Goal: Task Accomplishment & Management: Manage account settings

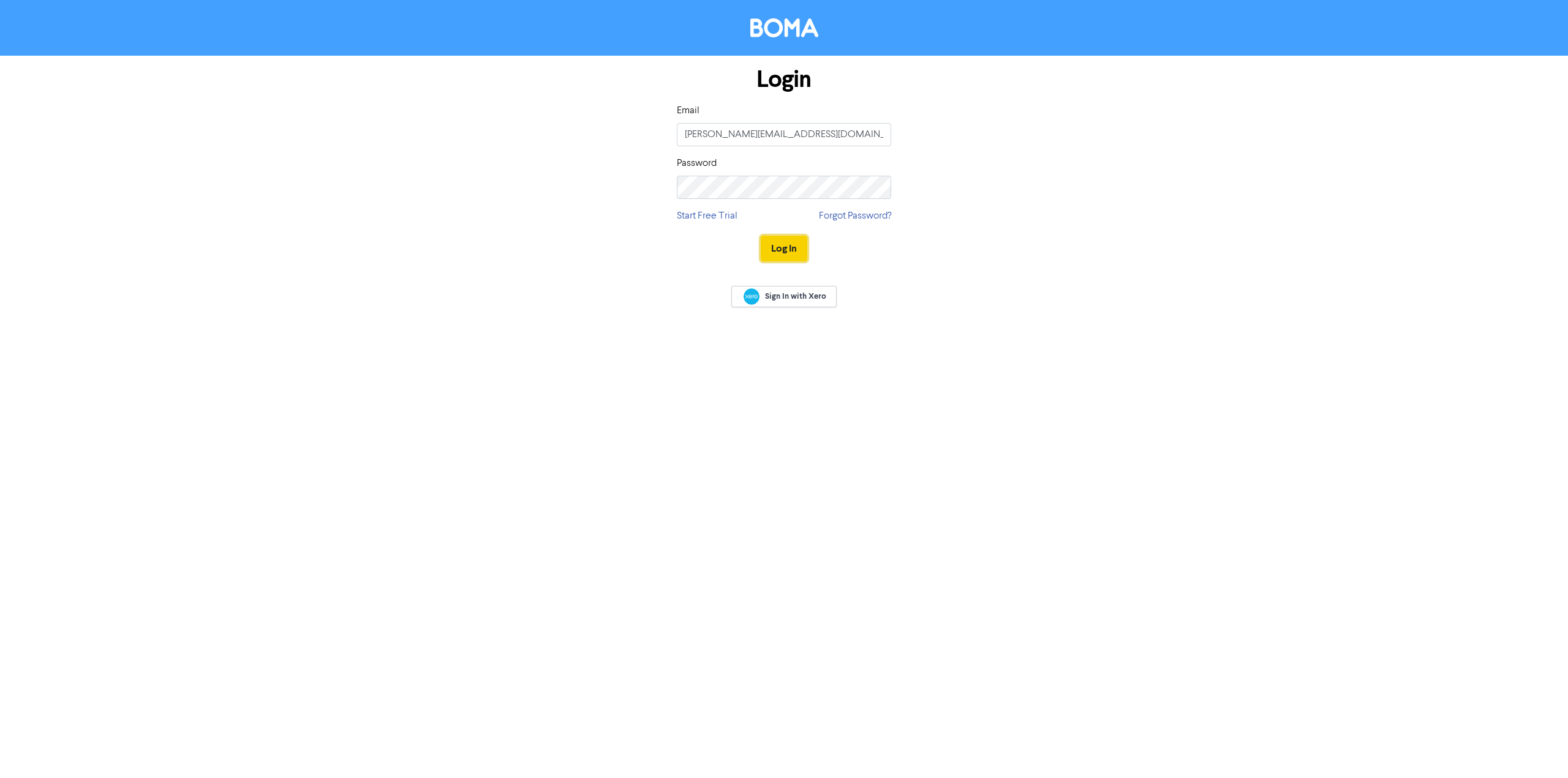
click at [788, 243] on button "Log In" at bounding box center [784, 248] width 47 height 26
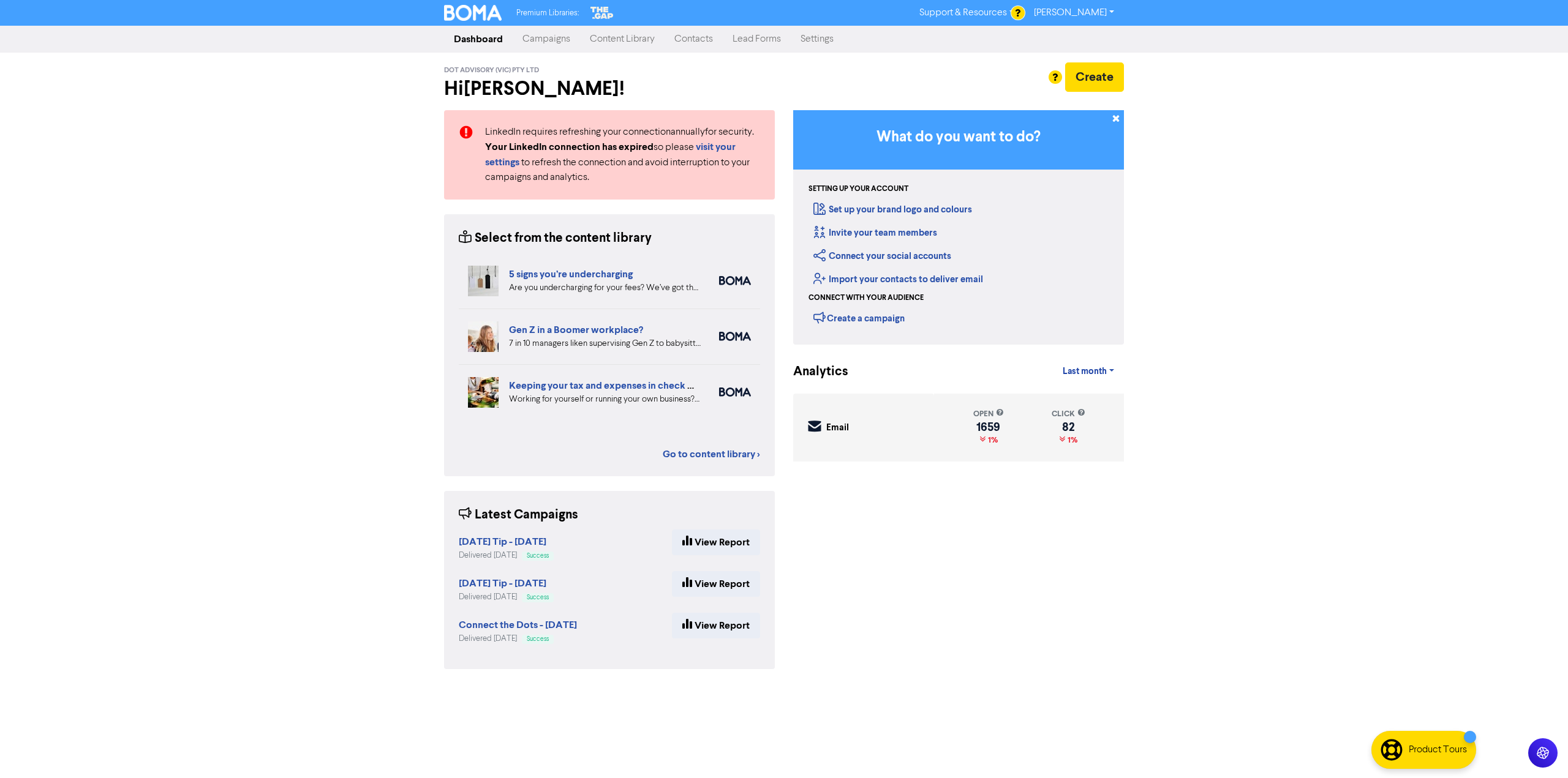
click at [539, 40] on link "Campaigns" at bounding box center [546, 39] width 67 height 25
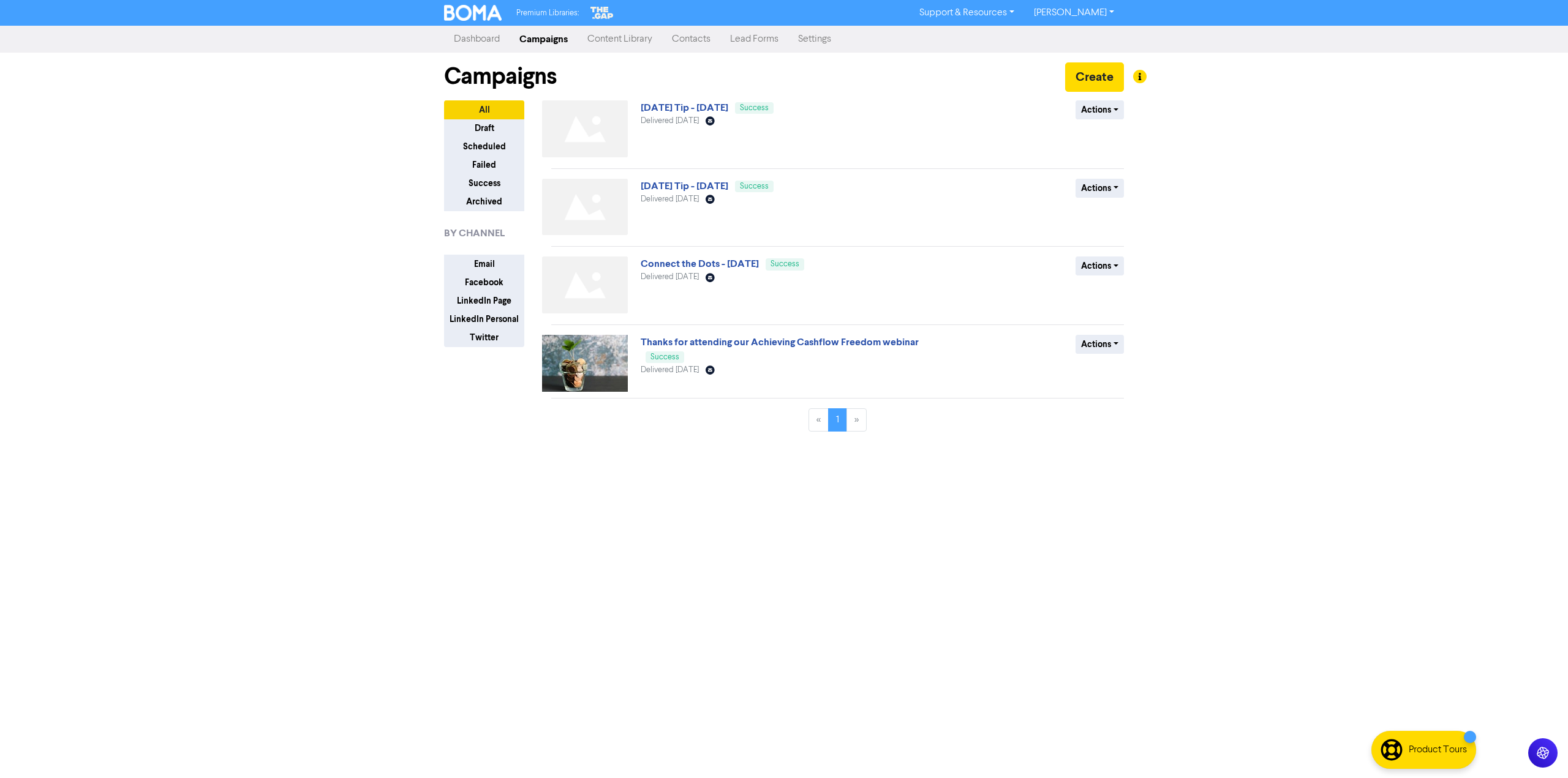
click at [468, 43] on link "Dashboard" at bounding box center [477, 39] width 65 height 25
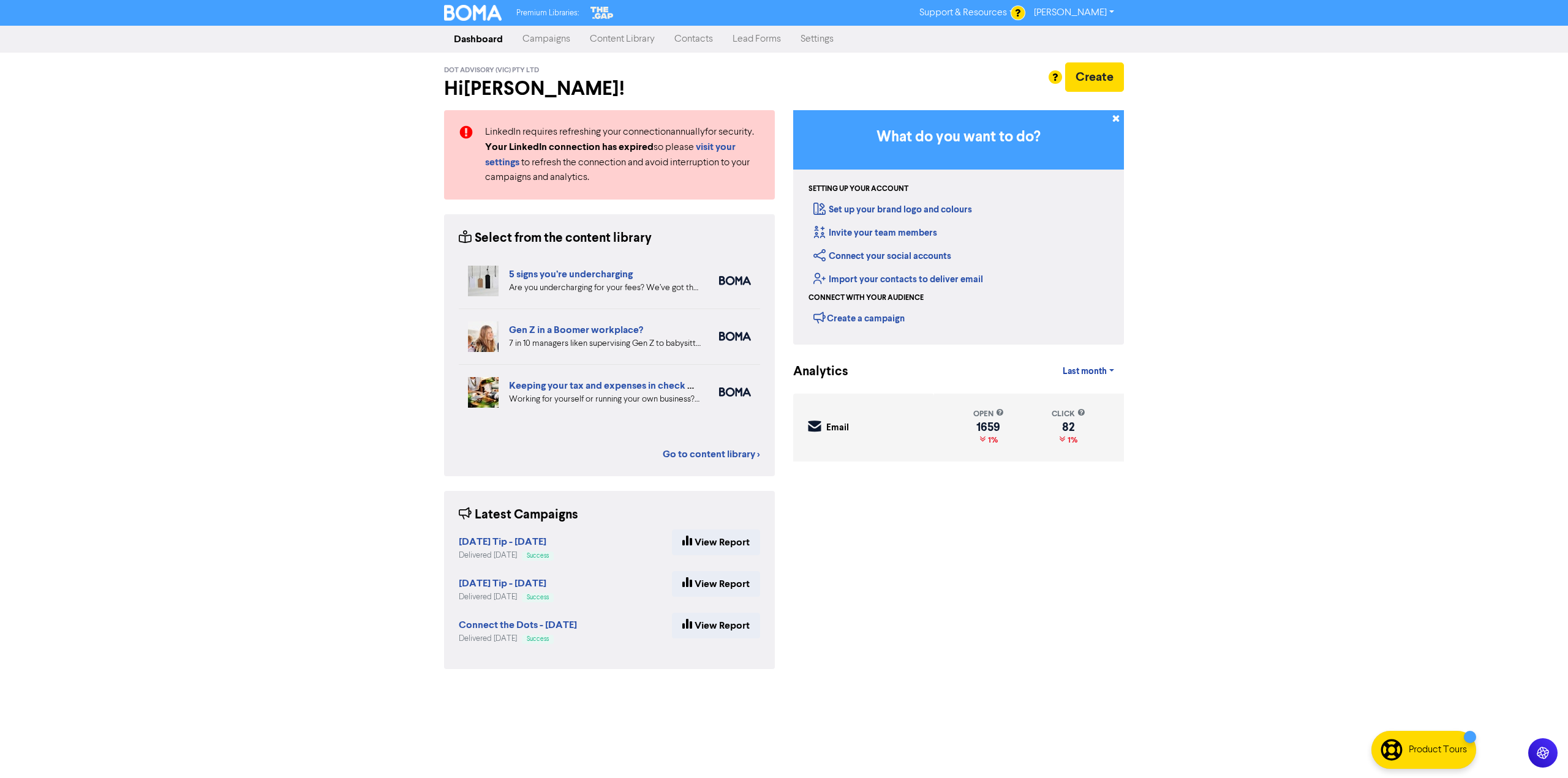
click at [557, 36] on link "Campaigns" at bounding box center [546, 39] width 67 height 25
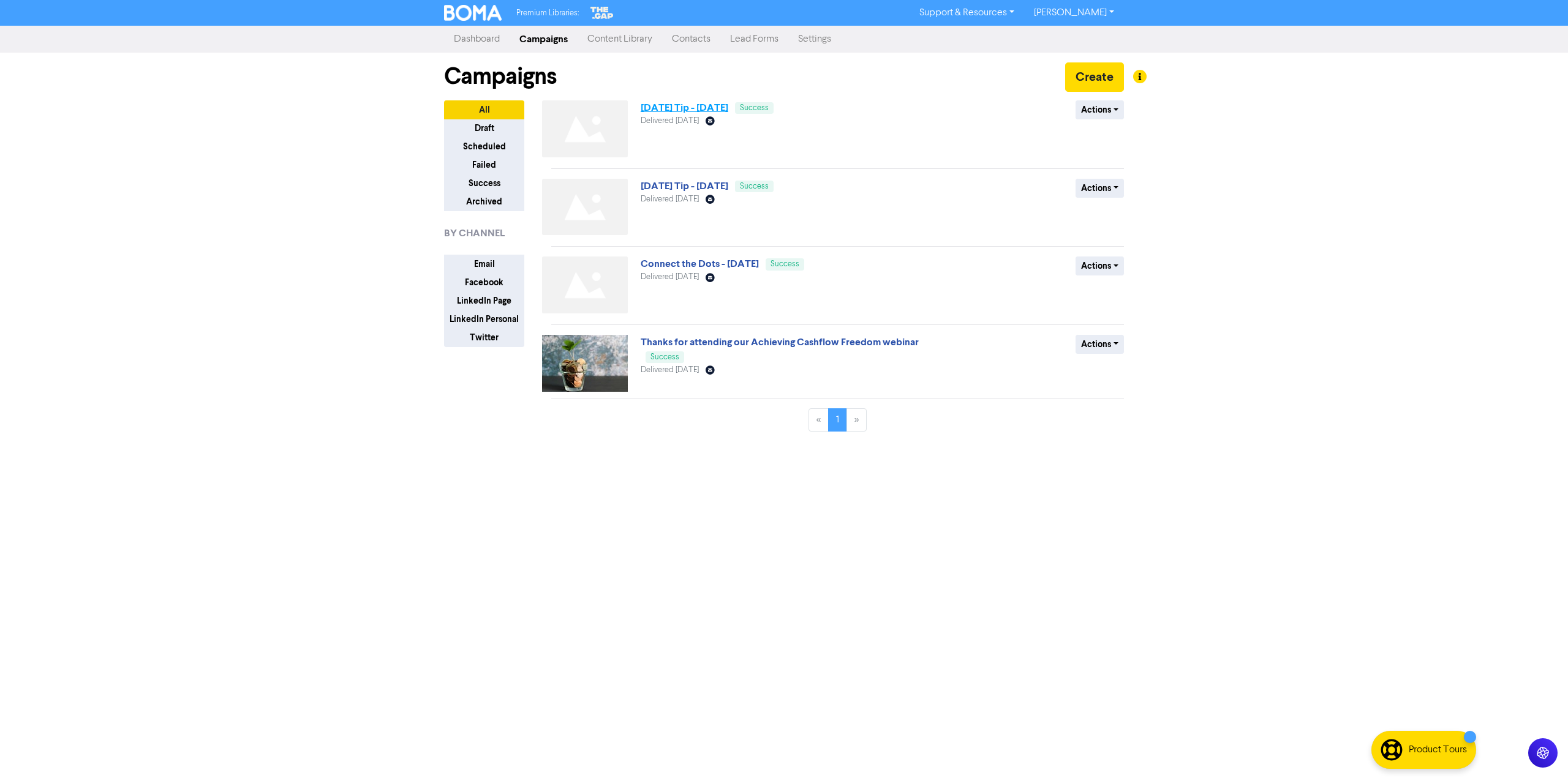
click at [709, 110] on link "[DATE] Tip - [DATE]" at bounding box center [684, 108] width 87 height 12
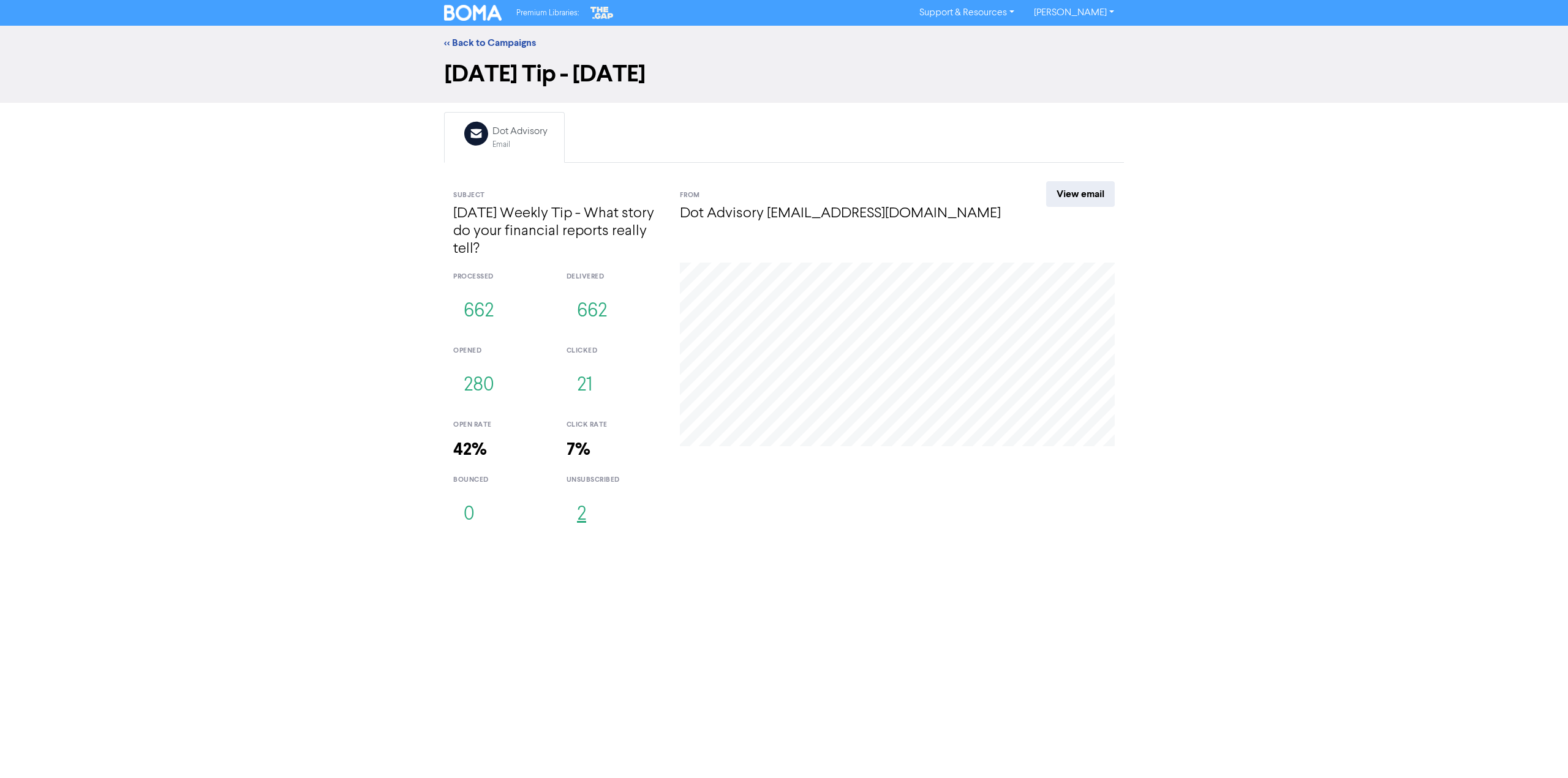
click at [580, 512] on button "2" at bounding box center [582, 515] width 30 height 40
click at [737, 567] on div "Premium Libraries: Support & Resources Video Tutorials FAQ & Guides Marketing E…" at bounding box center [784, 389] width 1568 height 778
click at [472, 43] on link "<< Back to Campaigns" at bounding box center [490, 42] width 92 height 12
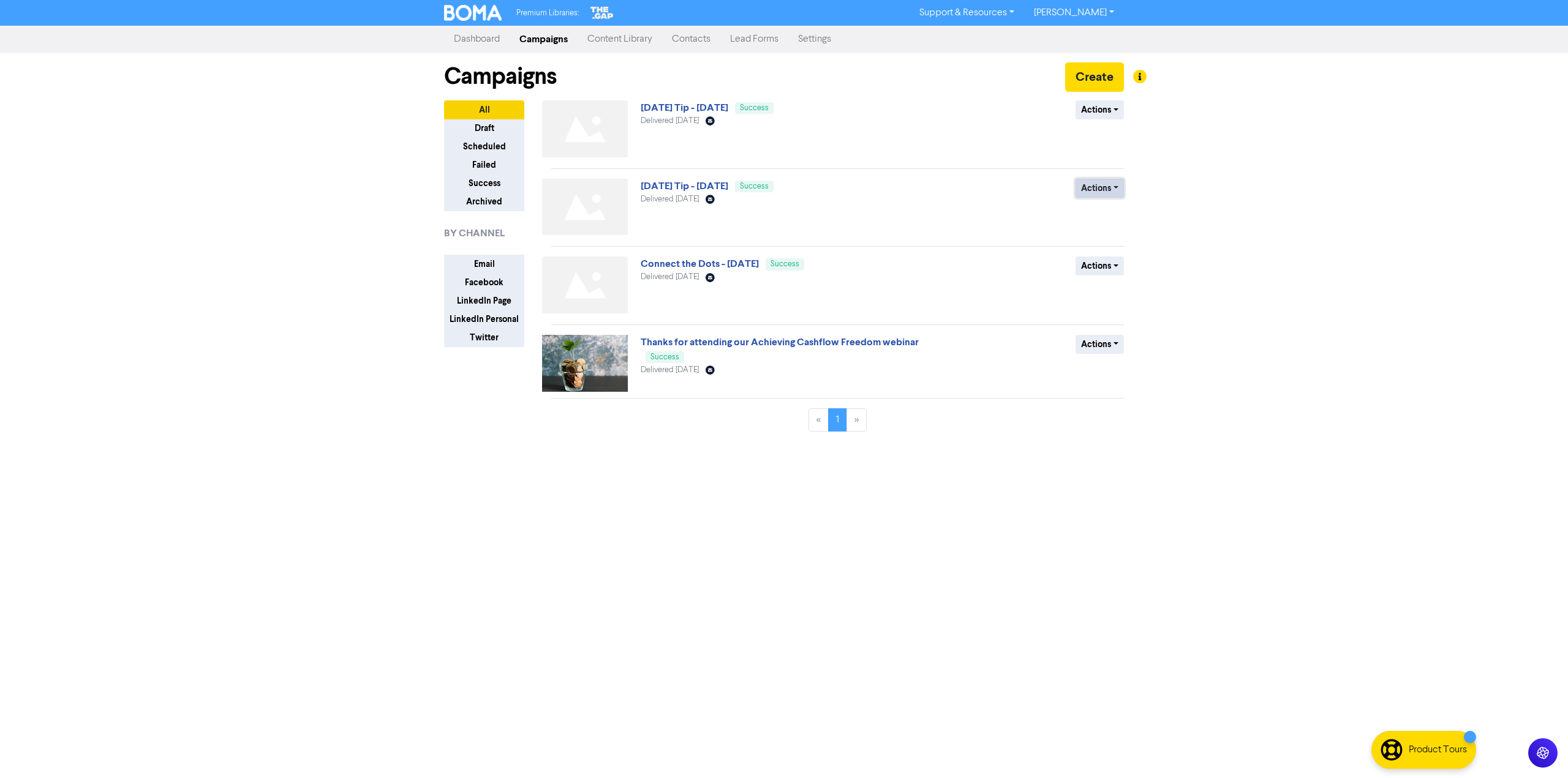
click at [1117, 191] on button "Actions" at bounding box center [1100, 188] width 49 height 19
click at [1110, 233] on button "Archive" at bounding box center [1124, 234] width 97 height 19
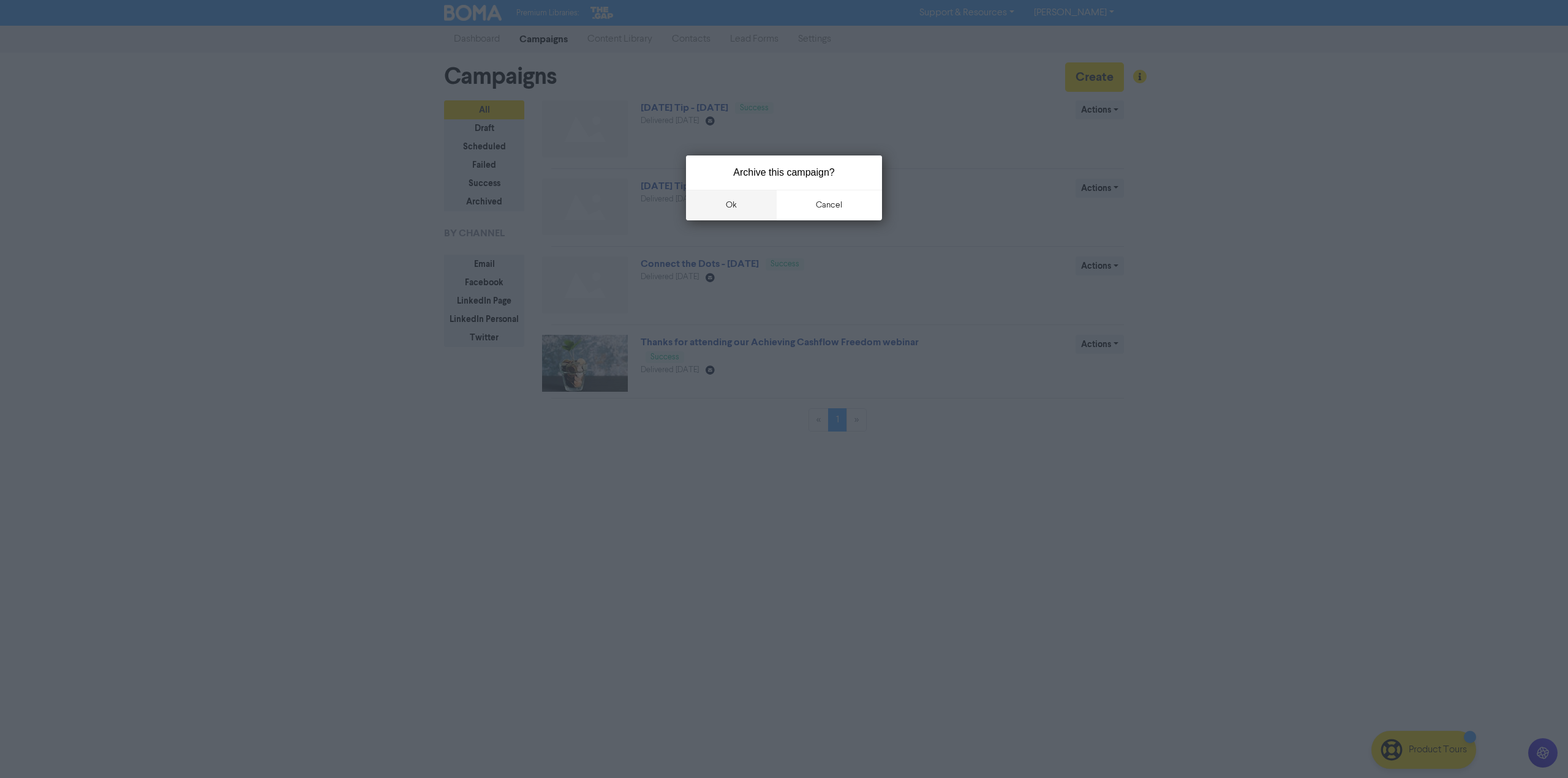
click at [751, 208] on button "ok" at bounding box center [732, 204] width 91 height 30
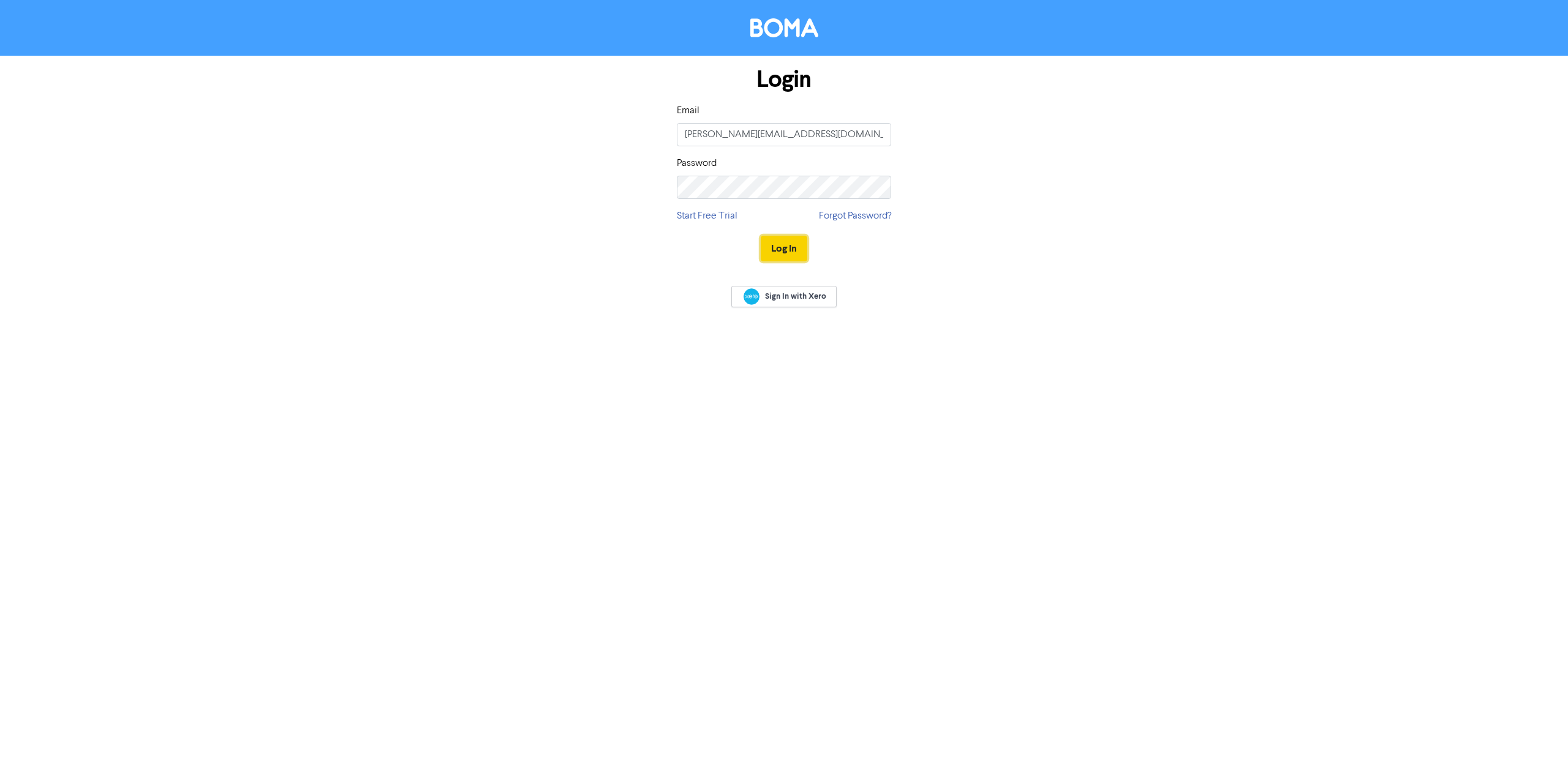
click at [768, 250] on button "Log In" at bounding box center [784, 248] width 47 height 26
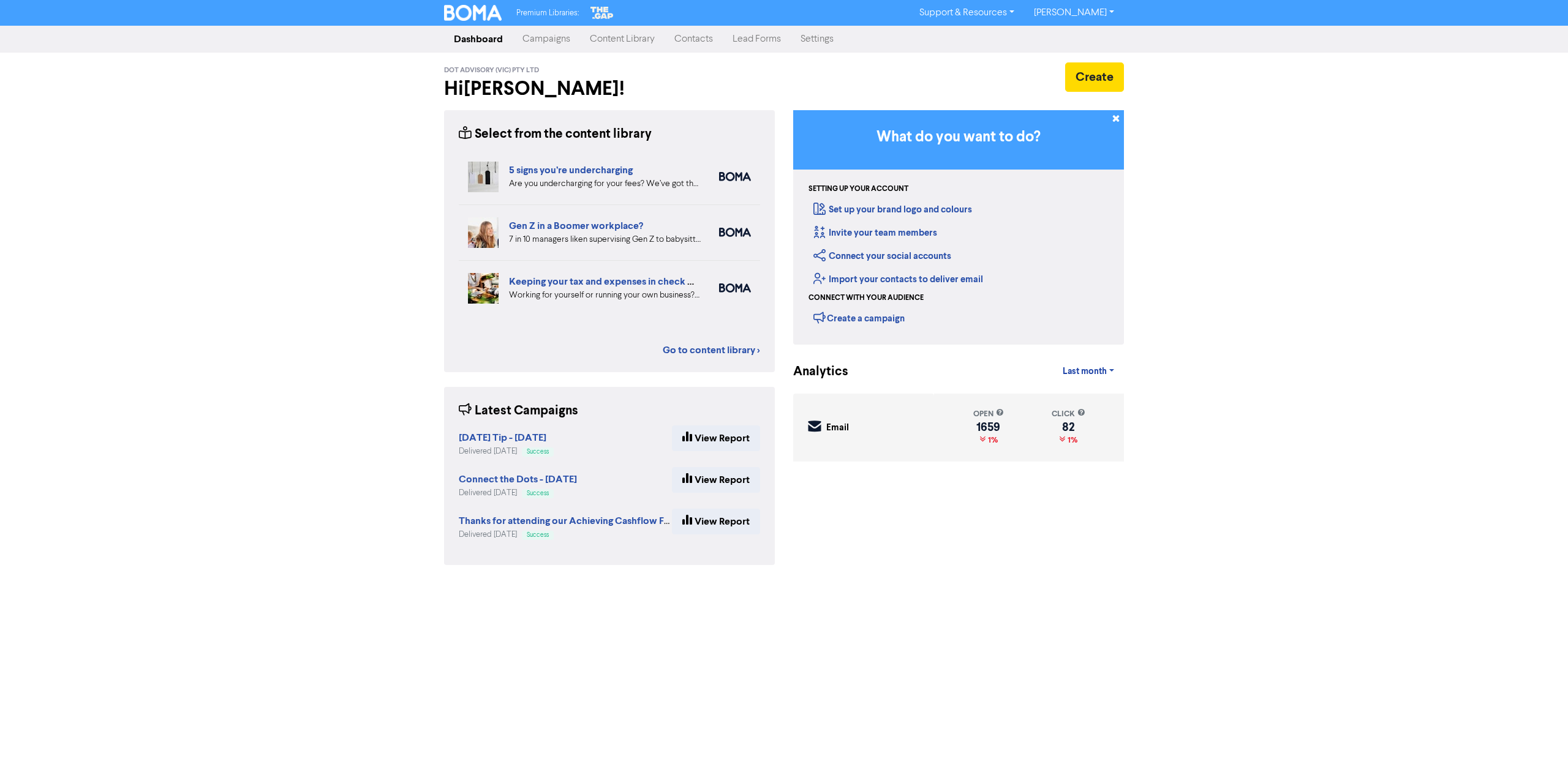
click at [548, 39] on link "Campaigns" at bounding box center [546, 39] width 67 height 25
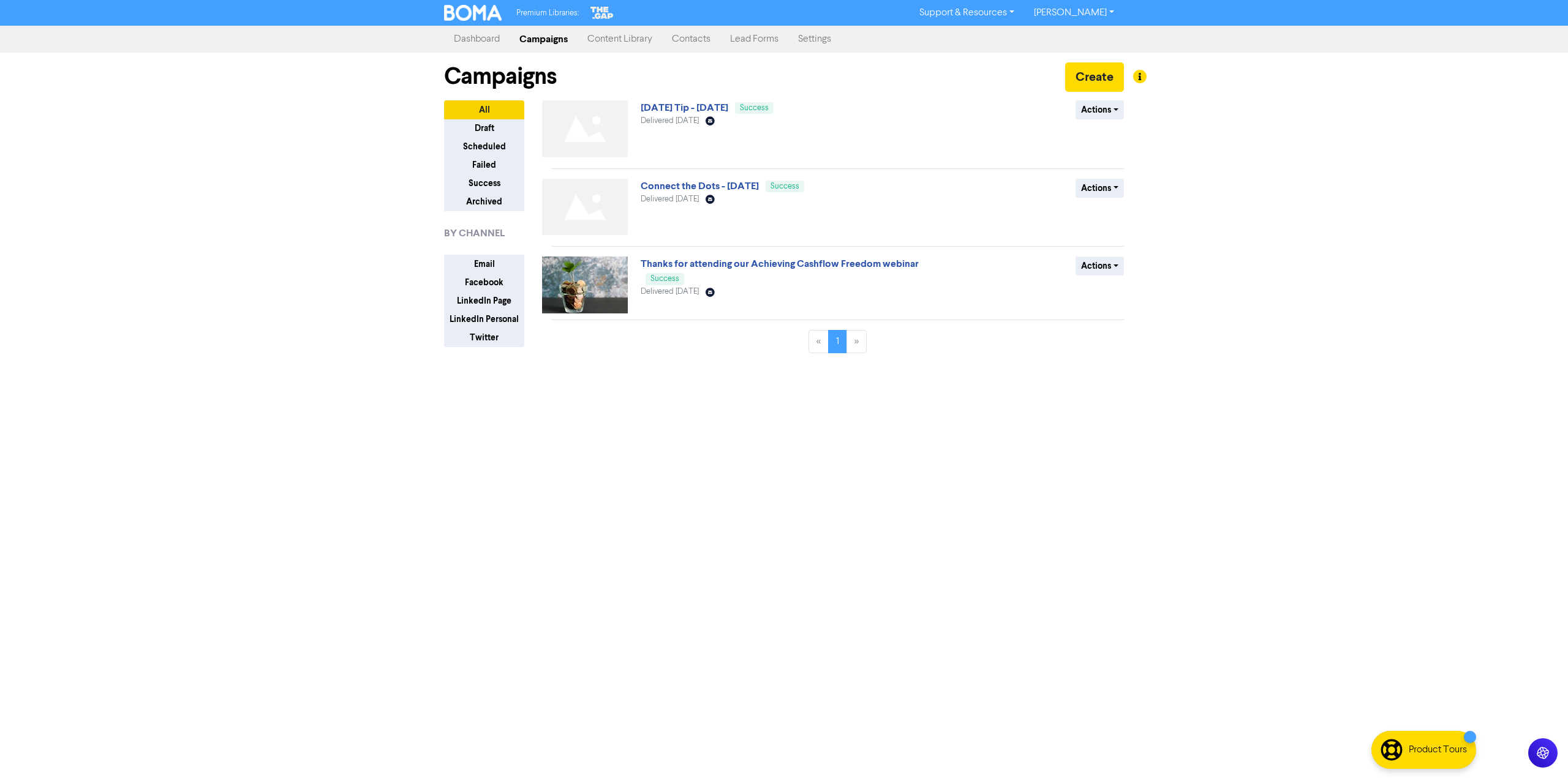
click at [476, 41] on link "Dashboard" at bounding box center [477, 39] width 65 height 25
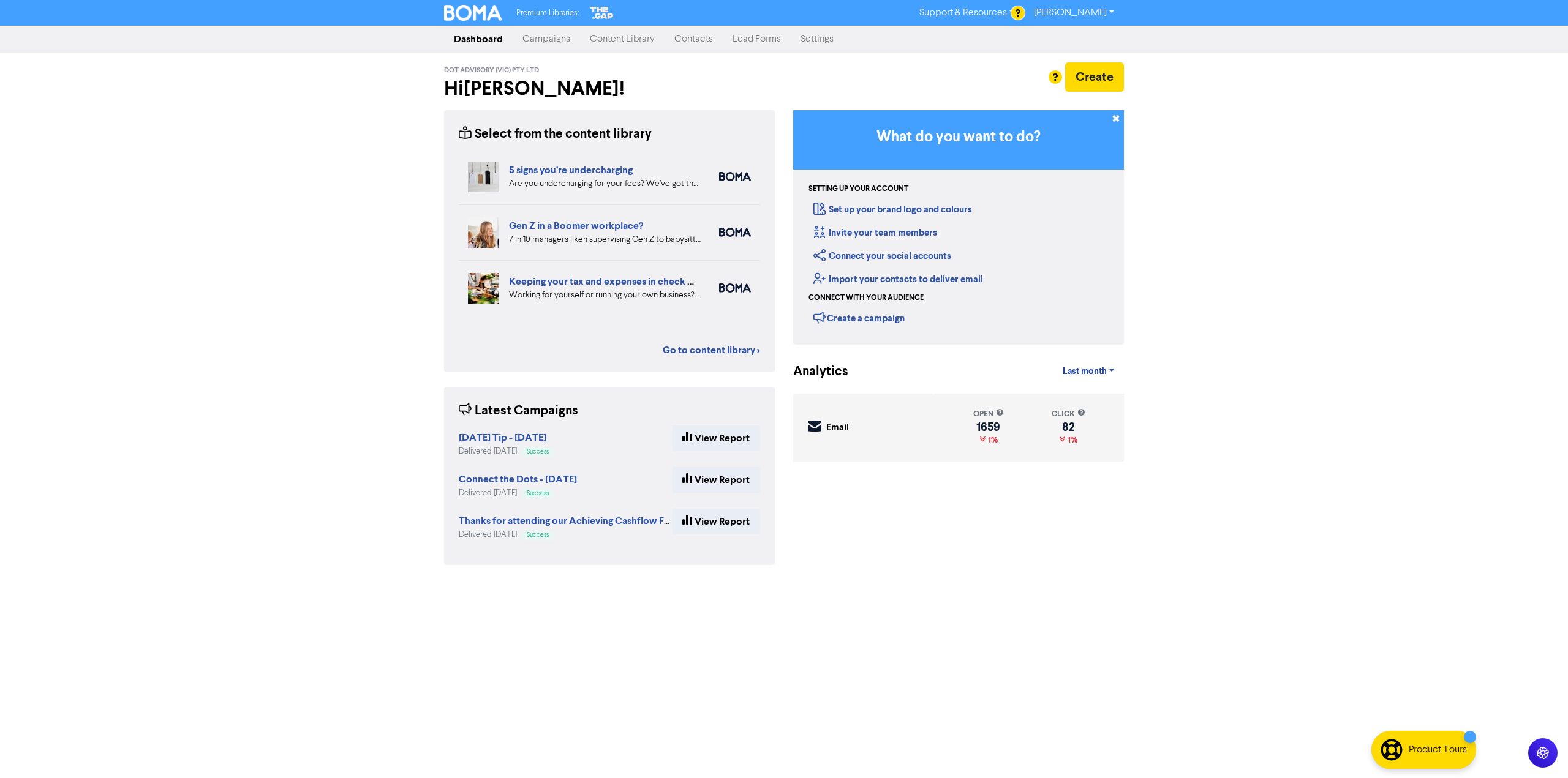
click at [802, 43] on link "Settings" at bounding box center [817, 39] width 52 height 25
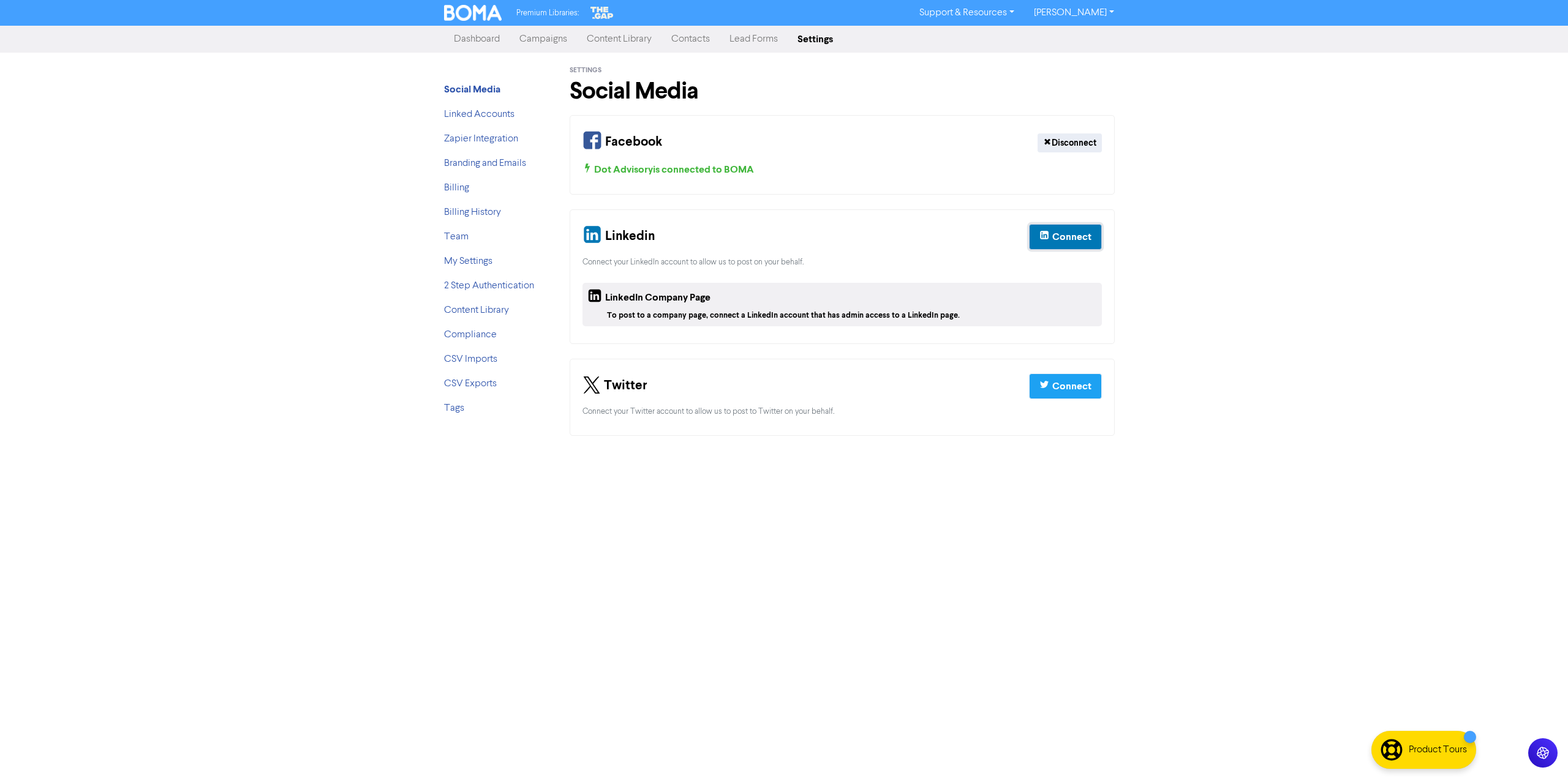
click at [1060, 231] on div "Connect" at bounding box center [1072, 237] width 40 height 15
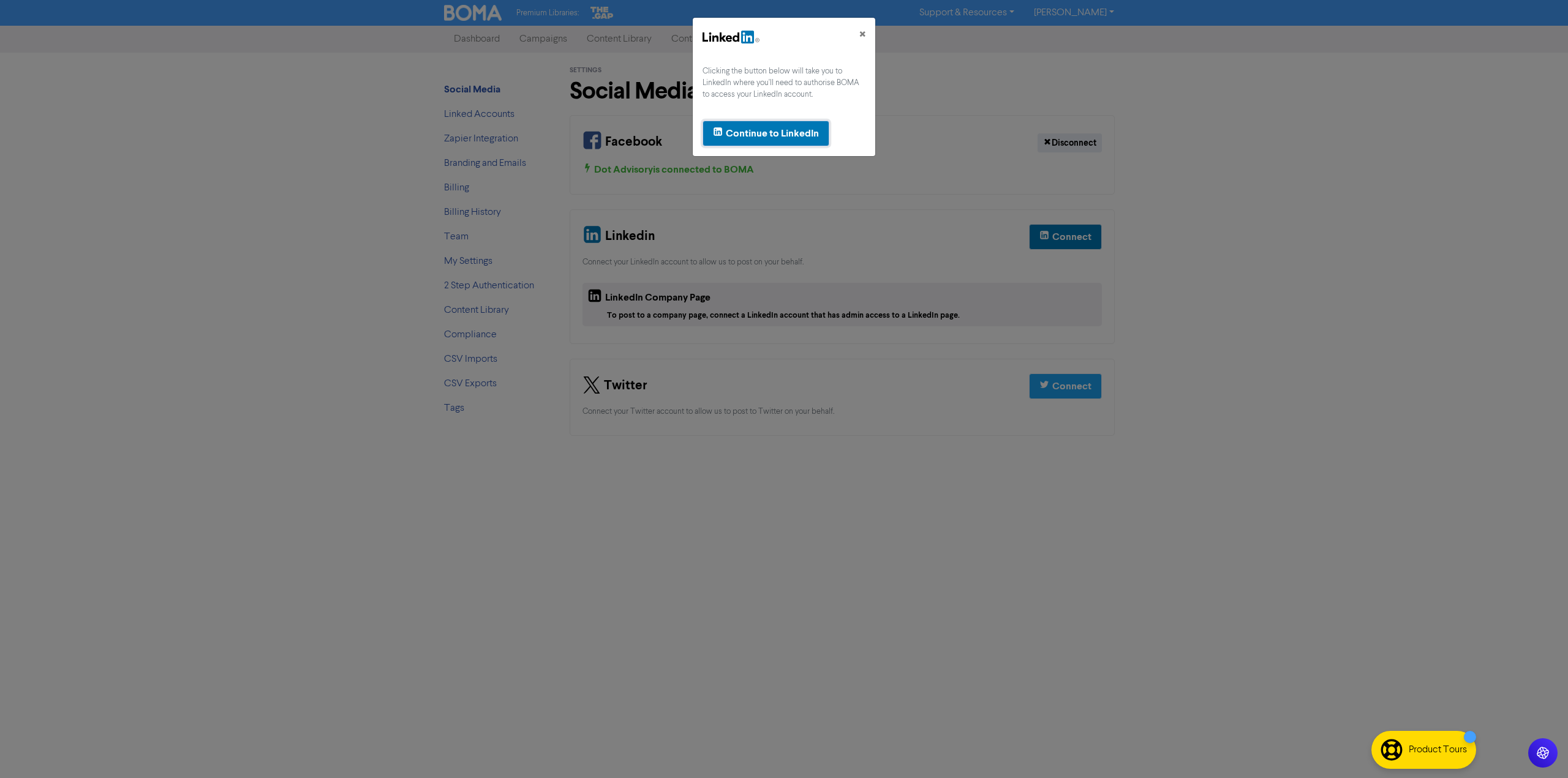
click at [797, 130] on div "Continue to LinkedIn" at bounding box center [772, 133] width 93 height 15
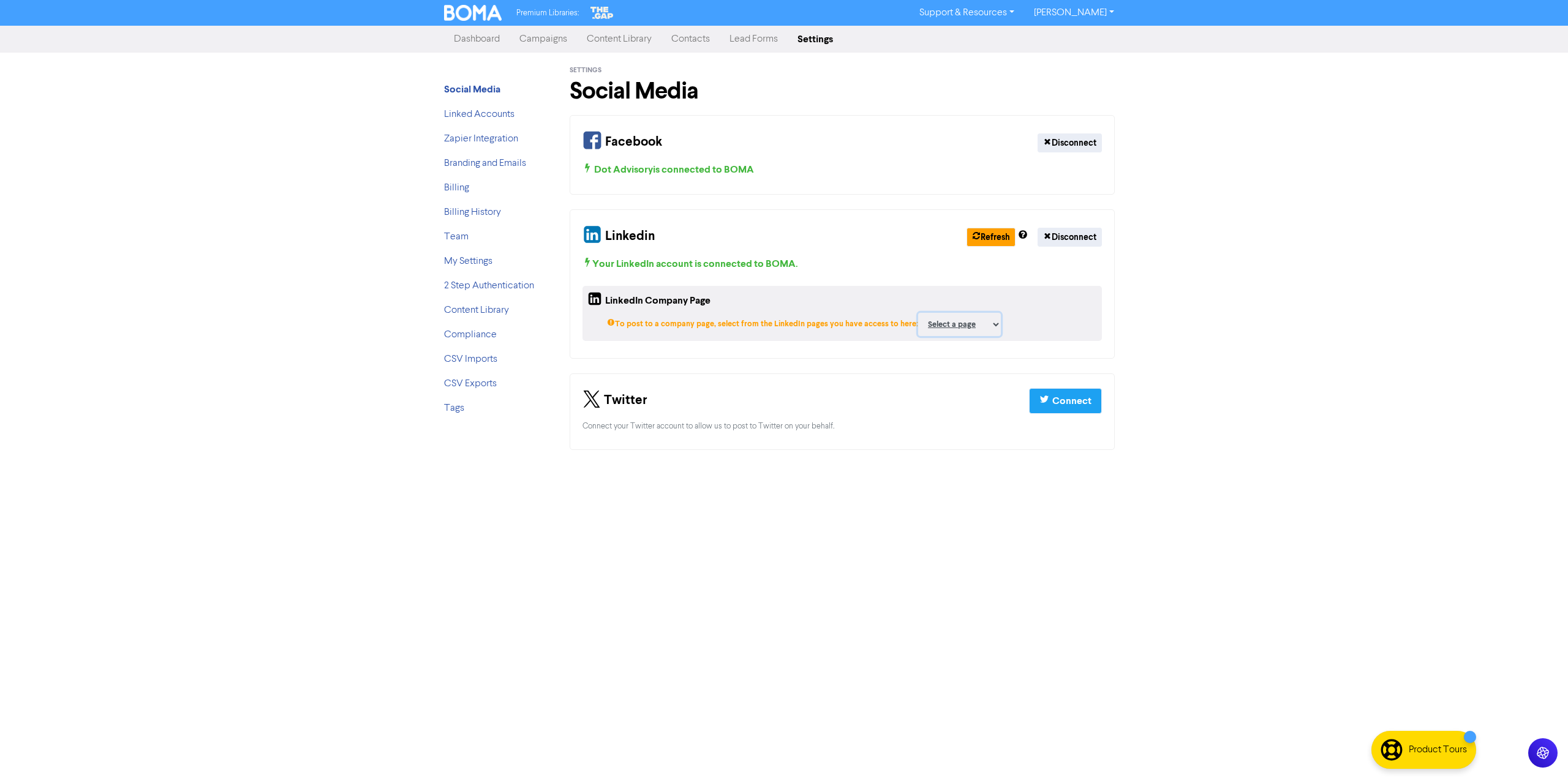
click at [952, 324] on select "Select a page Dot Advisory Boost Advisory ;" at bounding box center [960, 324] width 83 height 23
select select "18223657"
click at [918, 313] on select "Select a page Dot Advisory Boost Advisory ;" at bounding box center [960, 324] width 83 height 23
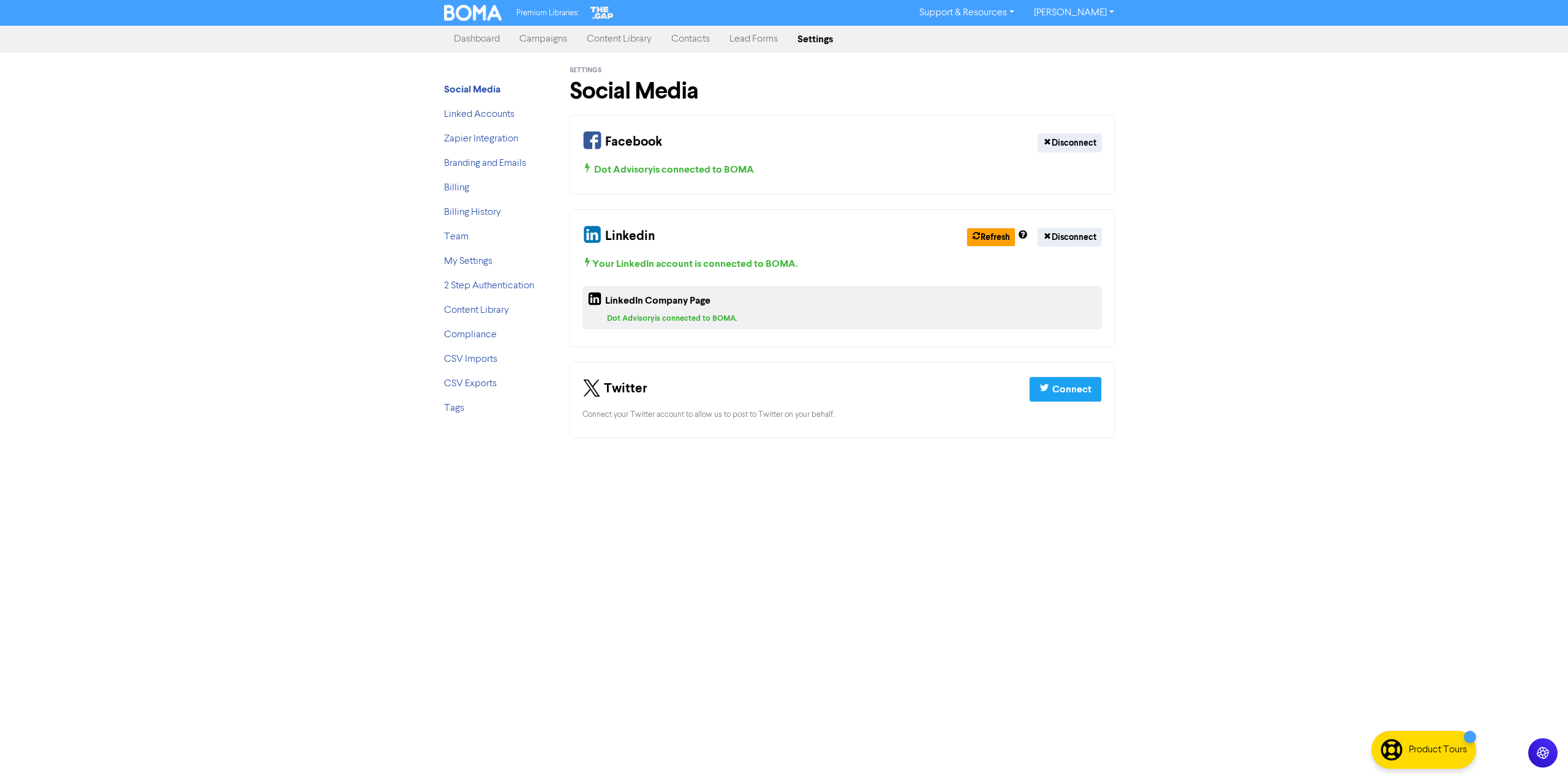
click at [1205, 318] on div "Premium Libraries: Support & Resources Video Tutorials FAQ & Guides Marketing E…" at bounding box center [784, 389] width 1568 height 778
click at [993, 234] on button "Refresh" at bounding box center [991, 237] width 49 height 19
